Goal: Task Accomplishment & Management: Complete application form

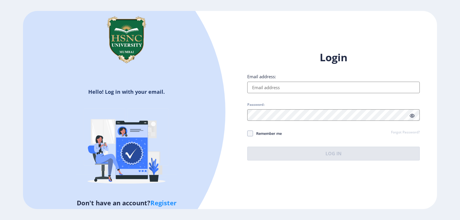
type input "[EMAIL_ADDRESS][DOMAIN_NAME]"
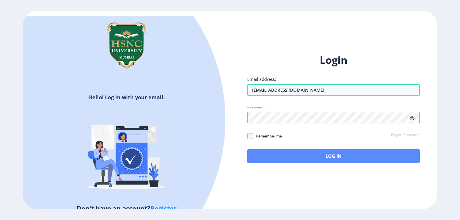
click at [332, 160] on div "Login Email address: [EMAIL_ADDRESS][DOMAIN_NAME] Password: Remember me Forgot …" at bounding box center [333, 113] width 207 height 136
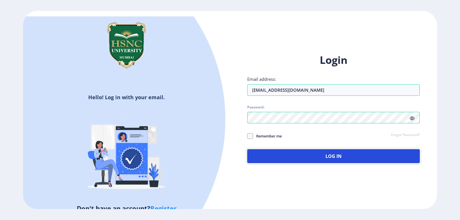
drag, startPoint x: 302, startPoint y: 153, endPoint x: 275, endPoint y: 142, distance: 29.3
click at [301, 153] on button "Log In" at bounding box center [333, 156] width 173 height 14
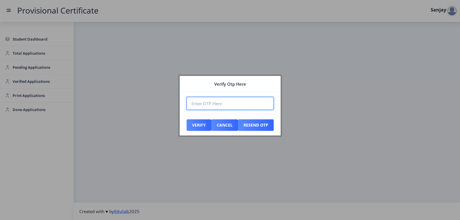
paste input "318576"
type input "318576"
click at [198, 122] on button "Verify" at bounding box center [199, 125] width 25 height 12
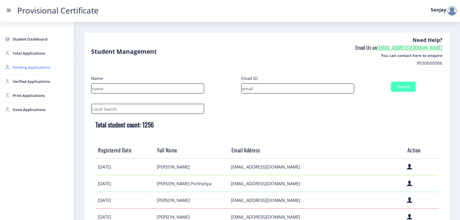
click at [22, 67] on span "Pending Applications" at bounding box center [41, 67] width 56 height 7
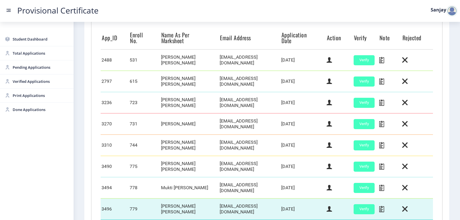
scroll to position [148, 0]
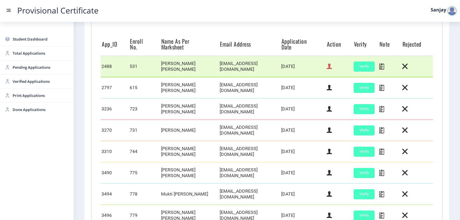
click at [328, 69] on icon at bounding box center [329, 66] width 5 height 7
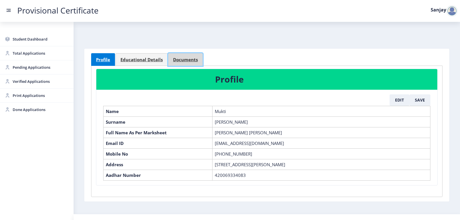
click at [178, 60] on span "Documents" at bounding box center [185, 60] width 25 height 4
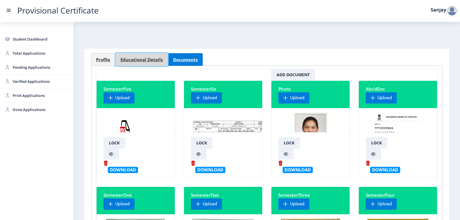
click at [151, 60] on span "Educational Details" at bounding box center [142, 60] width 42 height 4
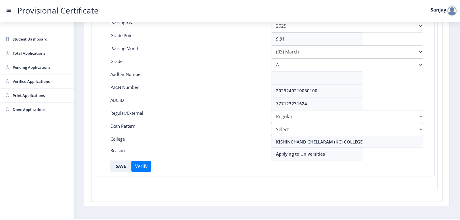
scroll to position [128, 0]
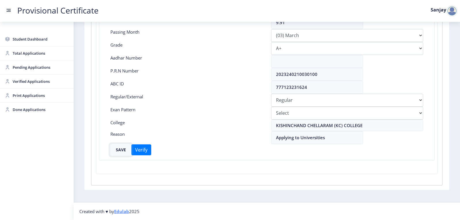
click at [123, 150] on button "SAVE" at bounding box center [121, 150] width 21 height 12
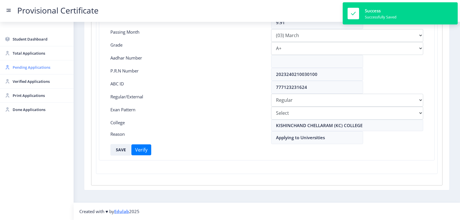
click at [22, 66] on span "Pending Applications" at bounding box center [41, 67] width 56 height 7
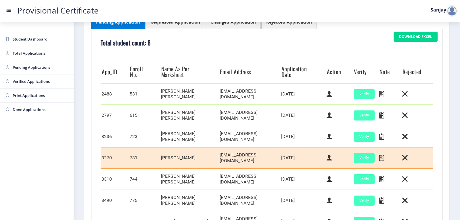
scroll to position [119, 0]
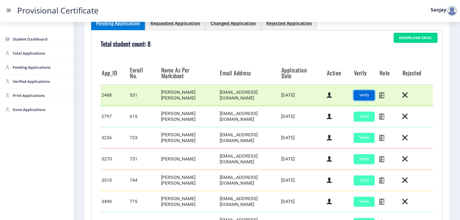
click at [365, 95] on button "Verify" at bounding box center [364, 95] width 21 height 10
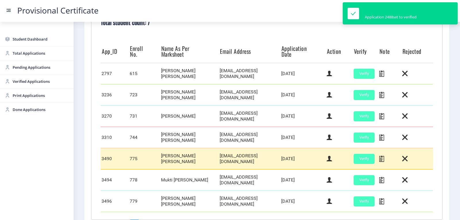
scroll to position [184, 0]
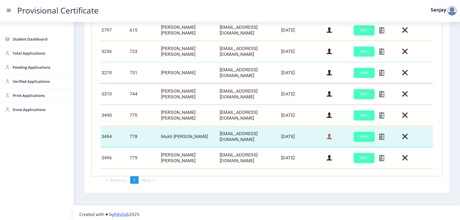
click at [328, 138] on icon at bounding box center [329, 136] width 5 height 7
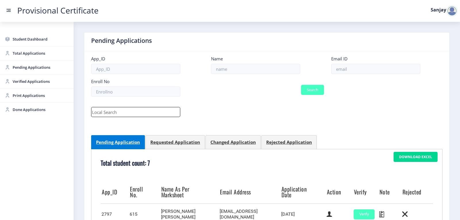
select select "March"
select select "A+"
select select "Regular"
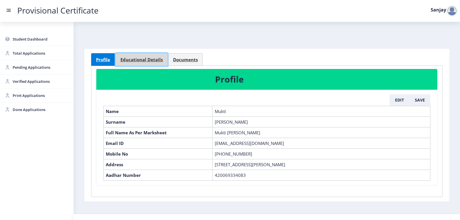
click at [155, 61] on span "Educational Details" at bounding box center [142, 60] width 42 height 4
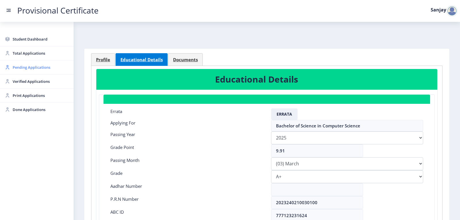
click at [14, 68] on span "Pending Applications" at bounding box center [41, 67] width 56 height 7
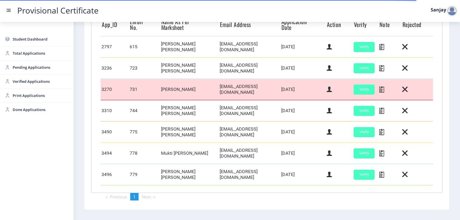
scroll to position [184, 0]
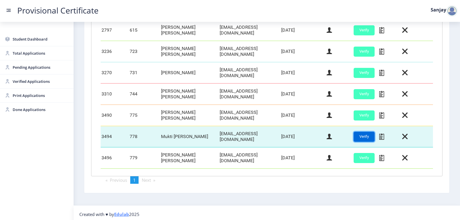
click at [364, 135] on button "Verify" at bounding box center [364, 137] width 21 height 10
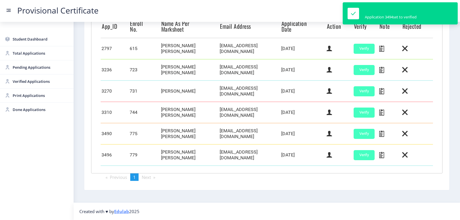
scroll to position [164, 0]
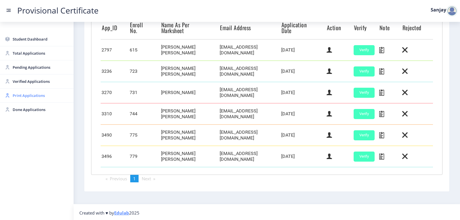
click at [26, 96] on span "Print Applications" at bounding box center [41, 95] width 56 height 7
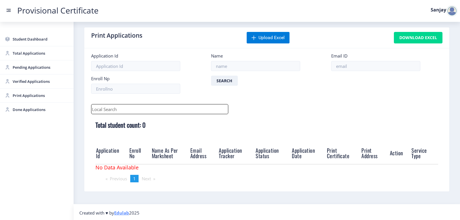
scroll to position [7, 0]
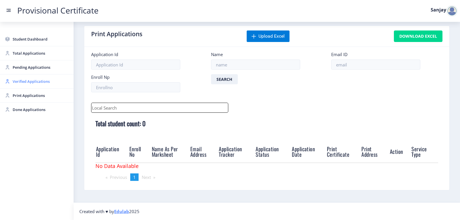
click at [23, 78] on span "Verified Applications" at bounding box center [41, 81] width 56 height 7
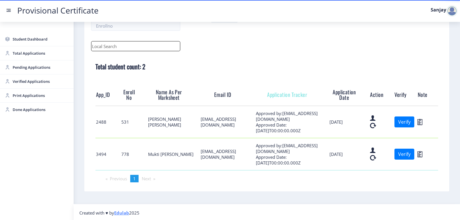
scroll to position [67, 0]
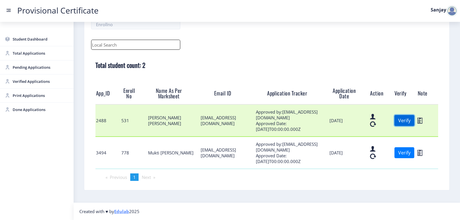
click at [401, 120] on button "Verify" at bounding box center [405, 120] width 20 height 11
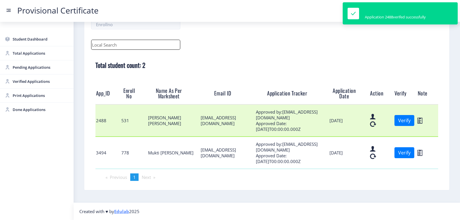
scroll to position [35, 0]
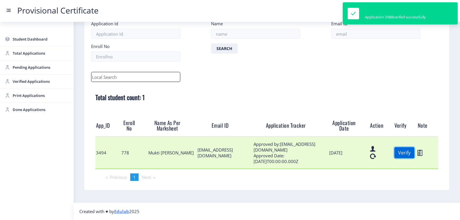
click at [401, 153] on button "Verify" at bounding box center [405, 152] width 20 height 11
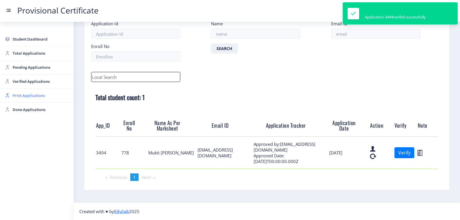
scroll to position [3, 0]
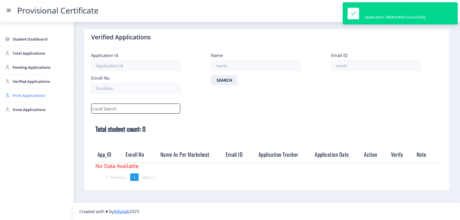
click at [22, 94] on span "Print Applications" at bounding box center [41, 95] width 56 height 7
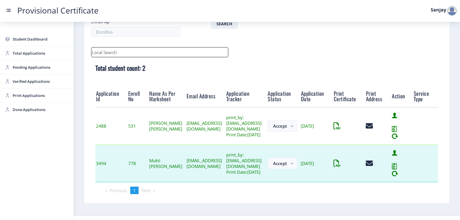
scroll to position [82, 0]
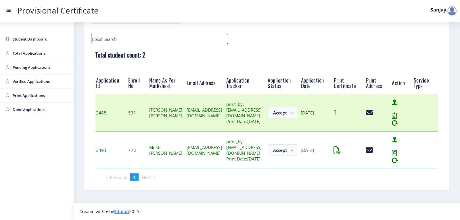
click at [336, 115] on icon at bounding box center [335, 112] width 3 height 7
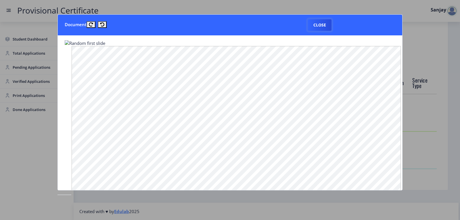
click at [313, 20] on button "Close" at bounding box center [320, 25] width 24 height 12
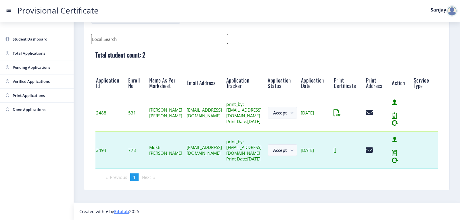
click at [336, 148] on icon at bounding box center [335, 150] width 3 height 7
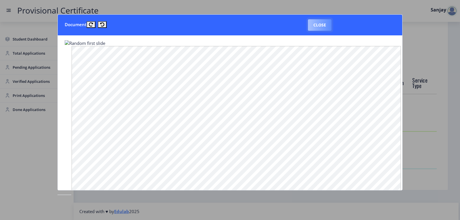
click at [325, 26] on button "Close" at bounding box center [320, 25] width 24 height 12
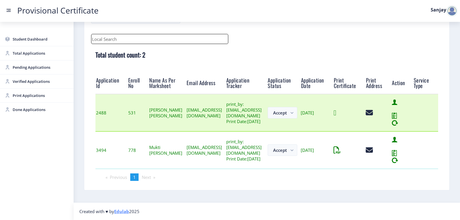
click at [336, 114] on icon at bounding box center [335, 112] width 3 height 7
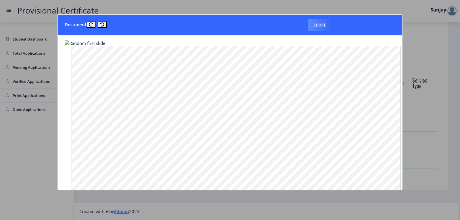
drag, startPoint x: 323, startPoint y: 25, endPoint x: 324, endPoint y: 28, distance: 3.4
click at [323, 25] on button "Close" at bounding box center [320, 25] width 24 height 12
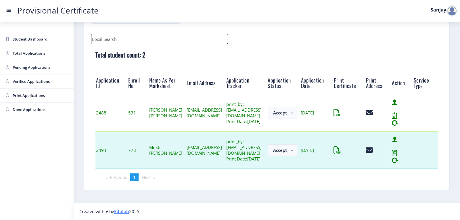
click at [399, 159] on icon at bounding box center [395, 160] width 6 height 7
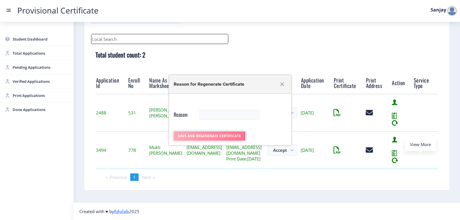
click at [194, 133] on button "Save And Regenerate Certificate" at bounding box center [210, 136] width 72 height 9
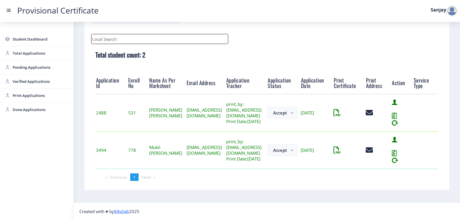
scroll to position [45, 0]
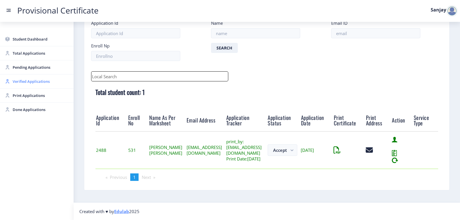
click at [32, 80] on span "Verified Applications" at bounding box center [41, 81] width 56 height 7
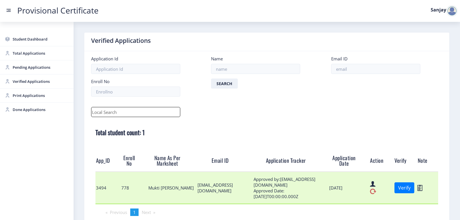
click at [370, 189] on icon at bounding box center [373, 191] width 6 height 7
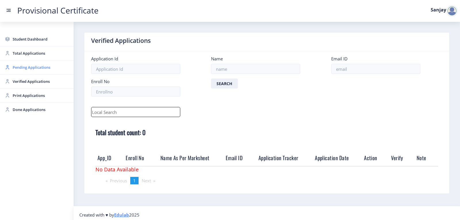
click at [19, 68] on span "Pending Applications" at bounding box center [41, 67] width 56 height 7
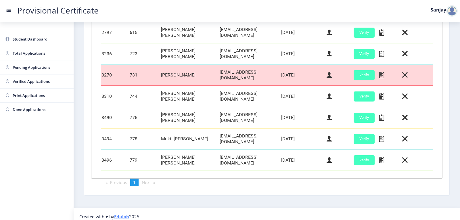
scroll to position [184, 0]
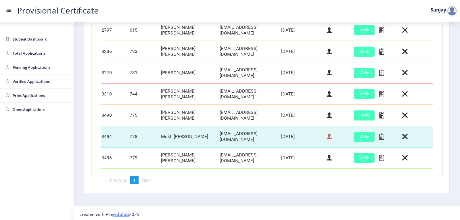
click at [328, 135] on icon at bounding box center [329, 136] width 5 height 7
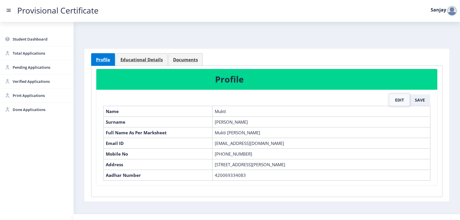
click at [401, 100] on button "Edit" at bounding box center [400, 100] width 20 height 12
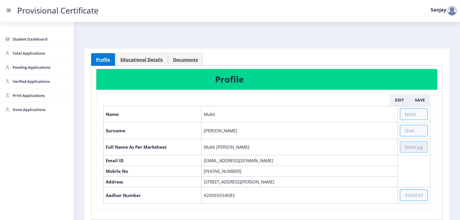
click at [407, 149] on input "text" at bounding box center [414, 147] width 28 height 12
type input "[PERSON_NAME] [PERSON_NAME]"
click at [420, 101] on button "Save" at bounding box center [420, 100] width 21 height 12
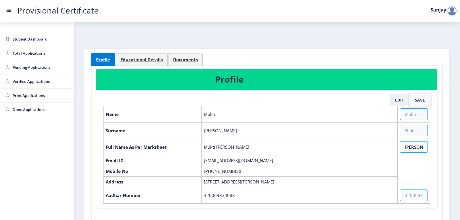
select select "March"
select select "A+"
select select "Regular"
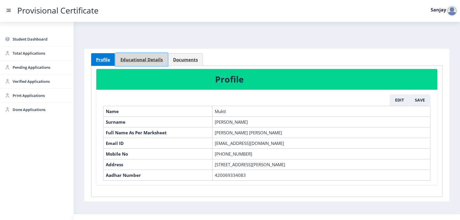
click at [152, 60] on span "Educational Details" at bounding box center [142, 60] width 42 height 4
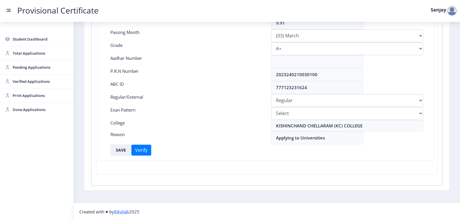
scroll to position [128, 0]
click at [117, 150] on button "SAVE" at bounding box center [121, 150] width 21 height 12
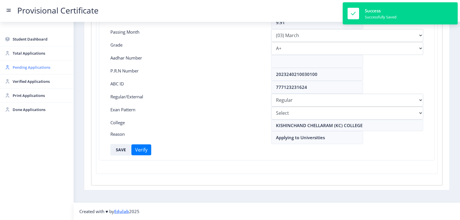
click at [14, 66] on span "Pending Applications" at bounding box center [41, 67] width 56 height 7
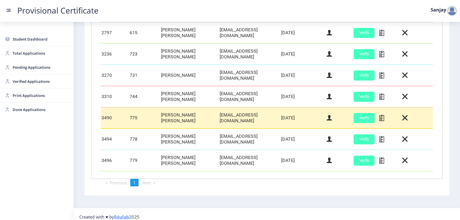
scroll to position [186, 0]
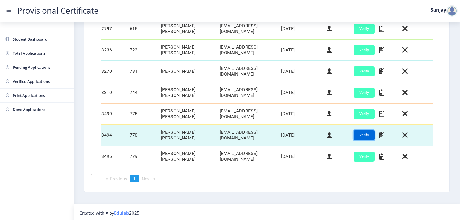
click at [359, 137] on button "Verify" at bounding box center [364, 135] width 21 height 10
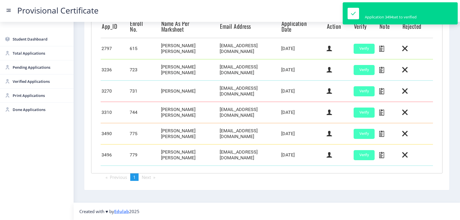
scroll to position [164, 0]
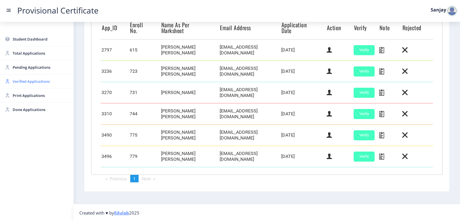
click at [19, 81] on span "Verified Applications" at bounding box center [41, 81] width 56 height 7
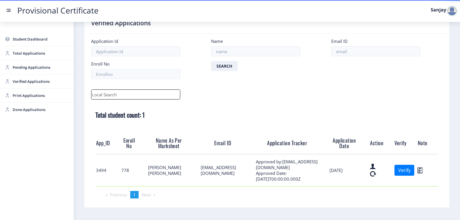
scroll to position [35, 0]
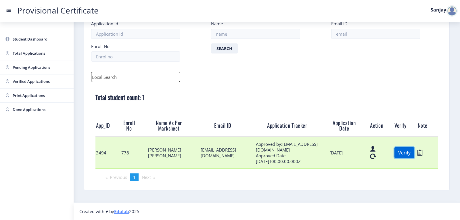
click at [404, 155] on button "Verify" at bounding box center [405, 152] width 20 height 11
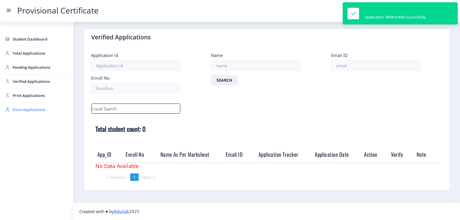
scroll to position [3, 0]
click at [13, 96] on span "Print Applications" at bounding box center [41, 95] width 56 height 7
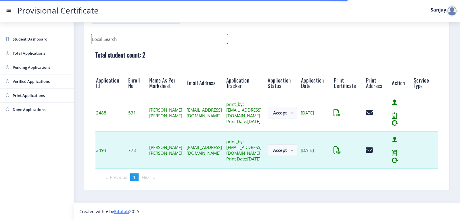
scroll to position [82, 0]
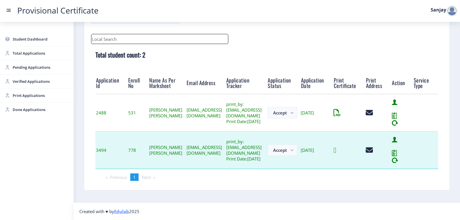
click at [336, 148] on icon at bounding box center [335, 150] width 3 height 7
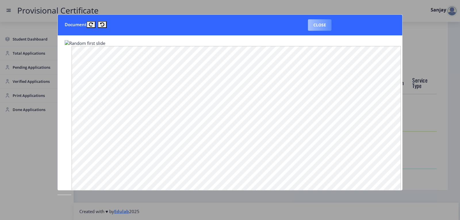
click at [325, 28] on button "Close" at bounding box center [320, 25] width 24 height 12
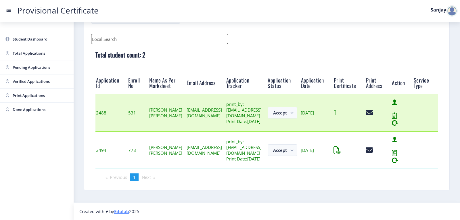
click at [336, 112] on icon at bounding box center [335, 112] width 3 height 7
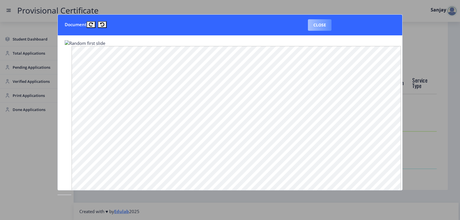
click at [319, 26] on button "Close" at bounding box center [320, 25] width 24 height 12
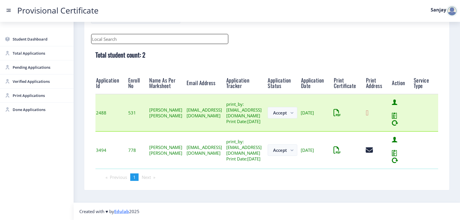
click at [369, 109] on icon at bounding box center [367, 112] width 3 height 7
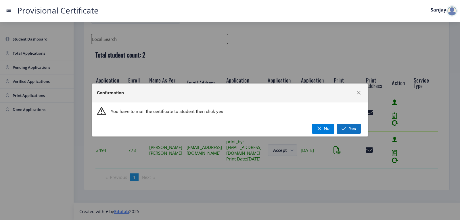
click at [348, 126] on button "Yes" at bounding box center [349, 129] width 24 height 10
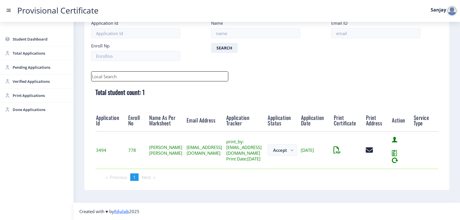
scroll to position [45, 0]
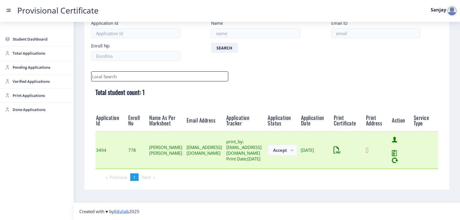
click at [369, 149] on icon at bounding box center [367, 150] width 3 height 7
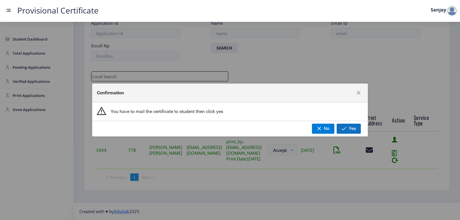
click at [340, 129] on button "Yes" at bounding box center [349, 129] width 24 height 10
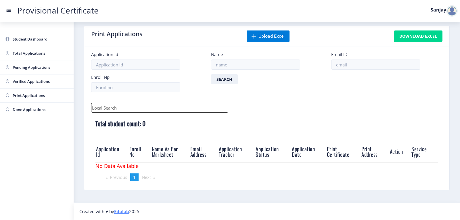
scroll to position [7, 0]
click at [20, 82] on span "Verified Applications" at bounding box center [41, 81] width 56 height 7
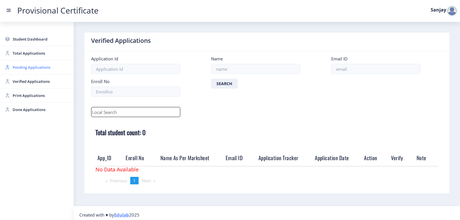
click at [30, 67] on span "Pending Applications" at bounding box center [41, 67] width 56 height 7
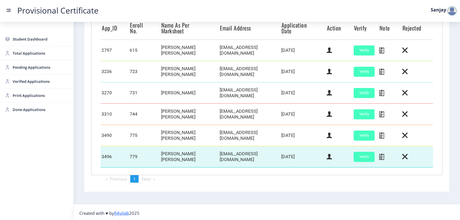
scroll to position [164, 0]
click at [327, 156] on icon at bounding box center [329, 156] width 5 height 7
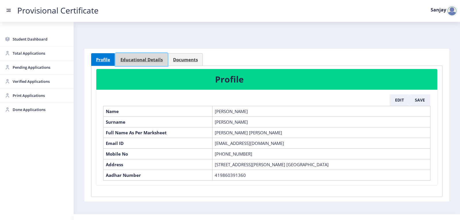
click at [151, 60] on span "Educational Details" at bounding box center [142, 60] width 42 height 4
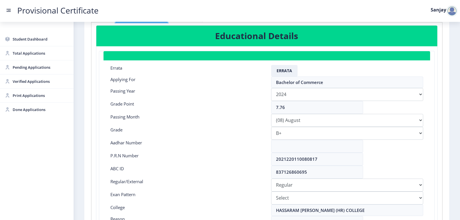
scroll to position [58, 0]
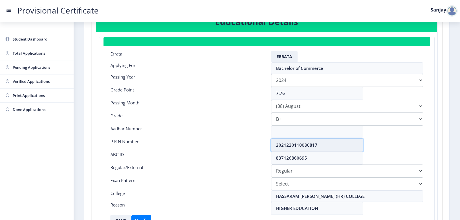
drag, startPoint x: 276, startPoint y: 145, endPoint x: 323, endPoint y: 144, distance: 46.6
click at [323, 144] on input "2021220110080817" at bounding box center [317, 145] width 92 height 13
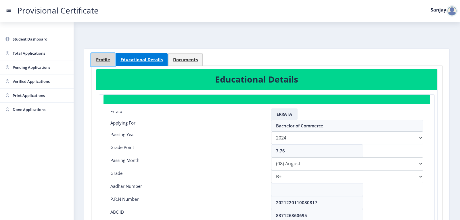
click at [102, 61] on span "Profile" at bounding box center [103, 60] width 14 height 4
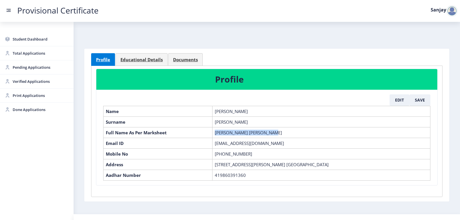
drag, startPoint x: 216, startPoint y: 132, endPoint x: 290, endPoint y: 132, distance: 74.5
click at [290, 132] on td "[PERSON_NAME] [PERSON_NAME]" at bounding box center [322, 132] width 218 height 11
copy td "[PERSON_NAME] [PERSON_NAME]"
click at [18, 68] on span "Pending Applications" at bounding box center [41, 67] width 56 height 7
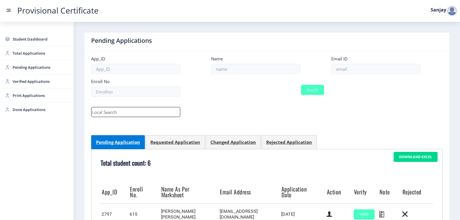
click at [449, 11] on div at bounding box center [453, 11] width 12 height 12
click at [431, 43] on span "Log out" at bounding box center [437, 42] width 37 height 7
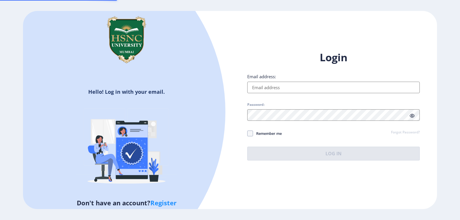
type input "[EMAIL_ADDRESS][DOMAIN_NAME]"
